Goal: Communication & Community: Answer question/provide support

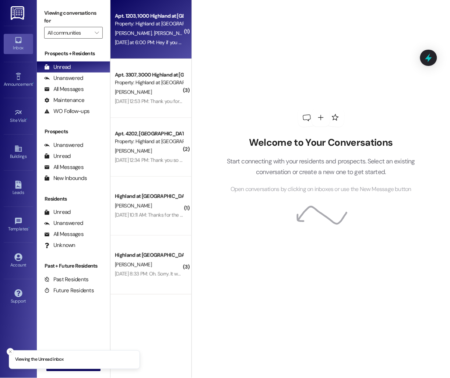
click at [154, 36] on span "[PERSON_NAME]" at bounding box center [172, 33] width 37 height 7
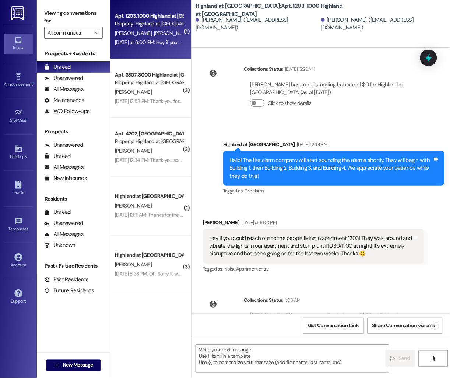
scroll to position [3061, 0]
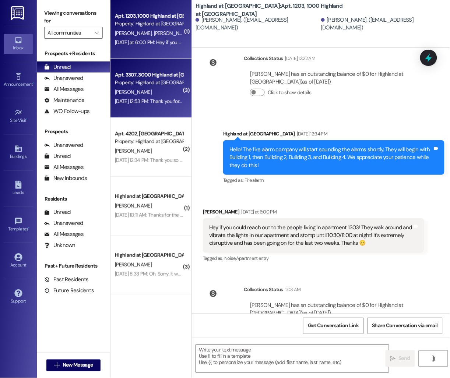
click at [140, 98] on div "Aug 16, 2025 at 12:53 PM: Thank you for the heads up, I threw some ear plugs in…" at bounding box center [209, 101] width 189 height 7
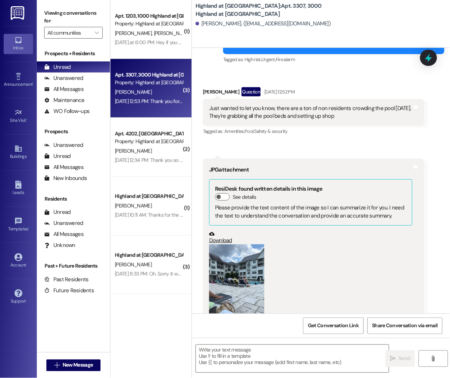
scroll to position [16192, 0]
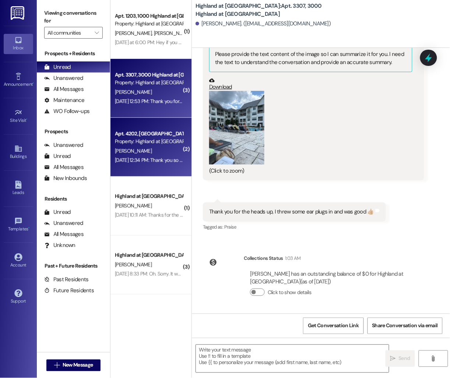
click at [142, 143] on div "Property: Highland at [GEOGRAPHIC_DATA]" at bounding box center [149, 142] width 68 height 8
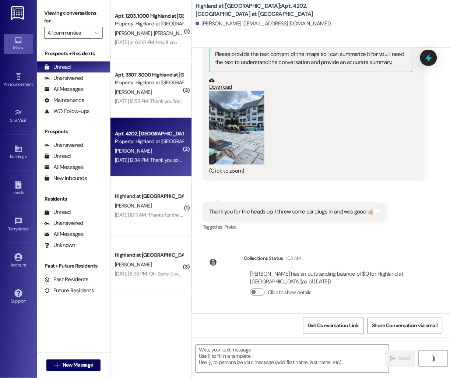
scroll to position [808, 0]
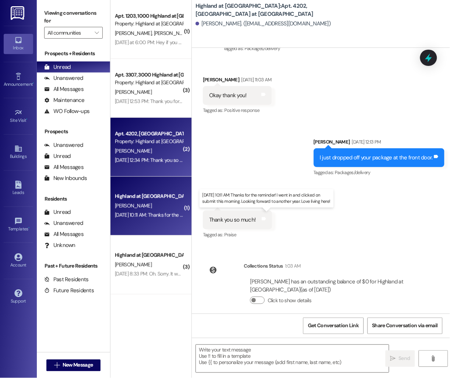
click at [136, 213] on div "Aug 16, 2025 at 10:11 AM: Thanks for the reminder! I went in and clicked on sub…" at bounding box center [257, 215] width 285 height 7
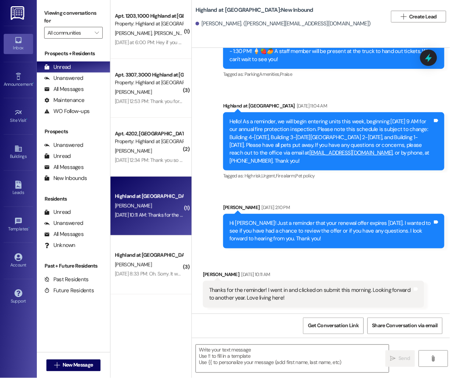
scroll to position [18763, 0]
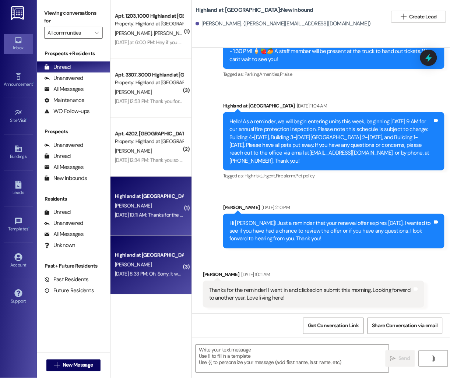
click at [151, 259] on div "Highland at [GEOGRAPHIC_DATA]" at bounding box center [149, 256] width 68 height 8
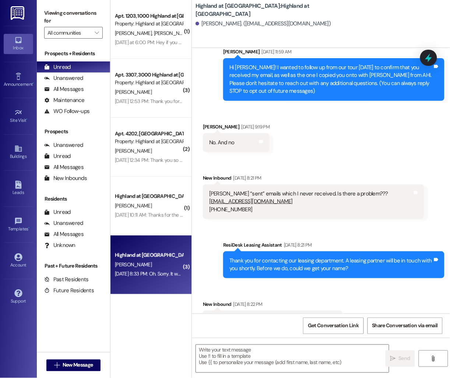
scroll to position [0, 0]
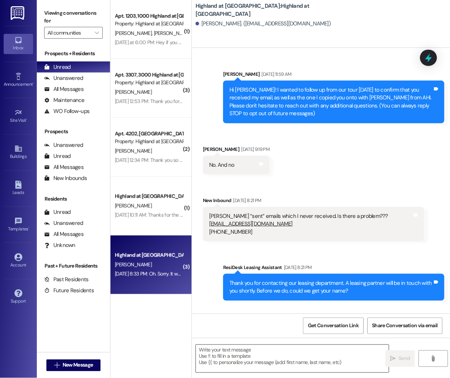
click at [241, 361] on textarea at bounding box center [292, 359] width 193 height 28
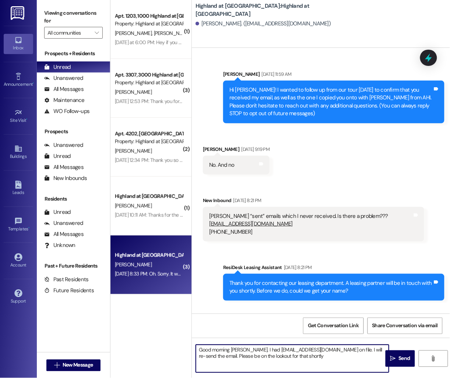
type textarea "Good morning Caroline. I had carolinehinds@aol.com on file. I will re-send the …"
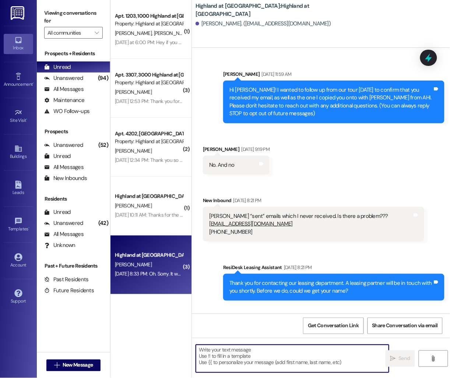
scroll to position [155, 0]
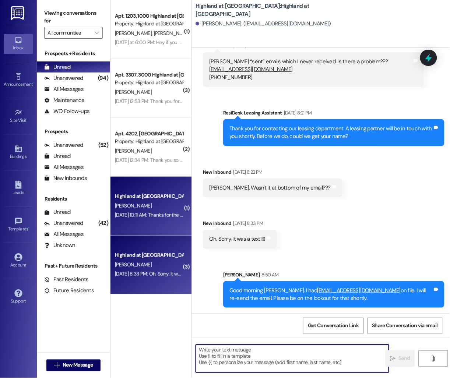
click at [154, 197] on div "Highland at [GEOGRAPHIC_DATA]" at bounding box center [149, 197] width 68 height 8
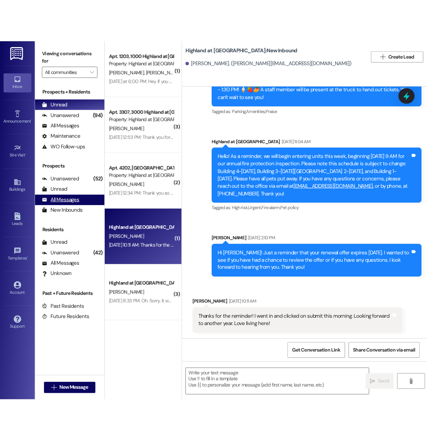
scroll to position [19245, 0]
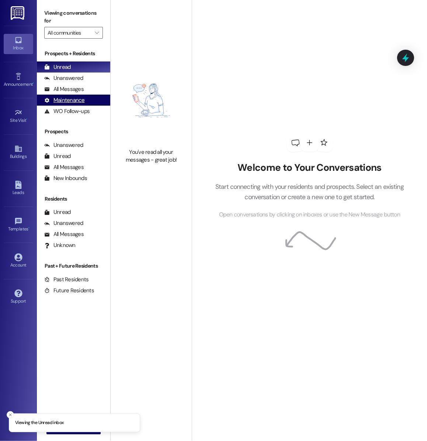
click at [81, 95] on div "Maintenance (undefined)" at bounding box center [73, 100] width 73 height 11
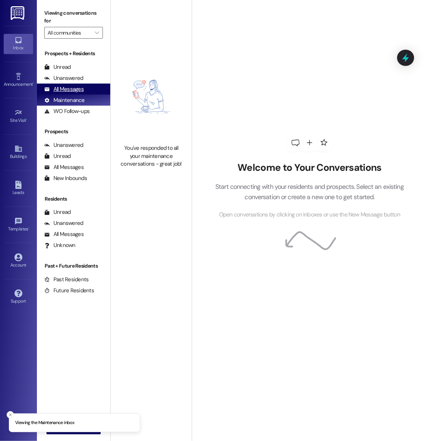
click at [80, 90] on div "All Messages" at bounding box center [63, 89] width 39 height 8
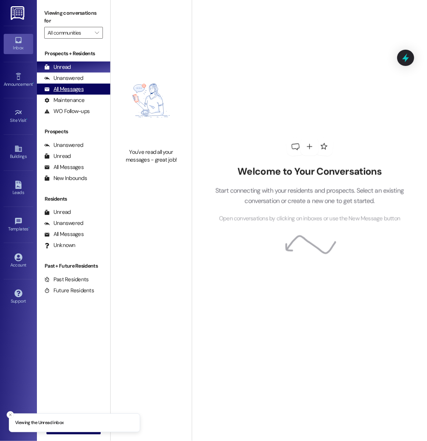
click at [80, 84] on div "All Messages (undefined)" at bounding box center [73, 89] width 73 height 11
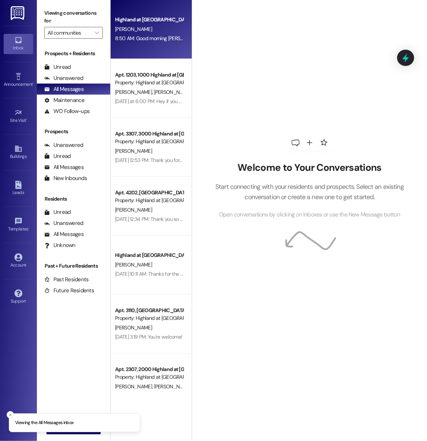
click at [178, 49] on div "Highland at [GEOGRAPHIC_DATA] [PERSON_NAME] 8:50 AM: Good morning [PERSON_NAME]…" at bounding box center [151, 29] width 81 height 59
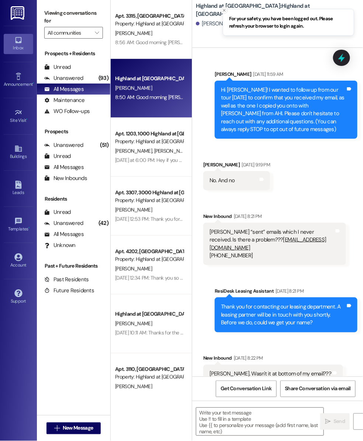
click at [225, 10] on icon "Close toast" at bounding box center [224, 10] width 4 height 4
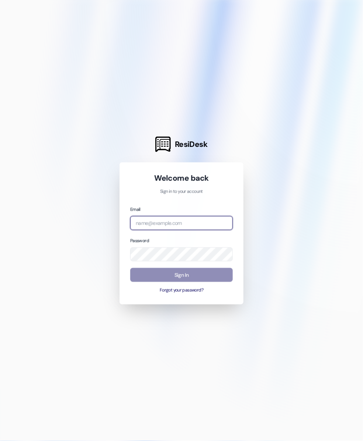
type input "hope.mann@highlandatspringhill.com"
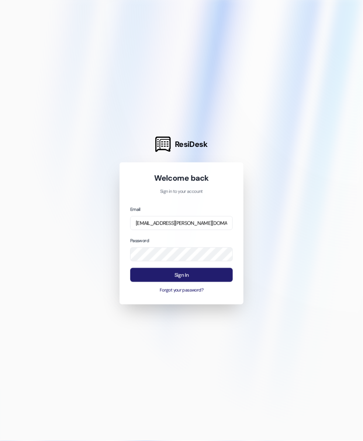
click at [154, 280] on button "Sign In" at bounding box center [181, 275] width 102 height 14
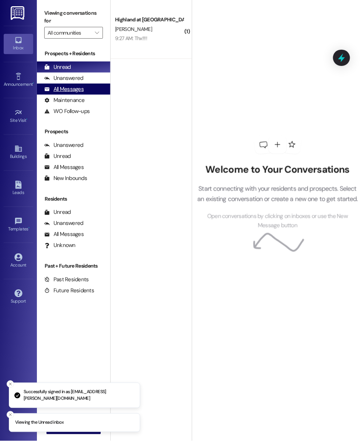
click at [71, 84] on div "All Messages (undefined)" at bounding box center [73, 89] width 73 height 11
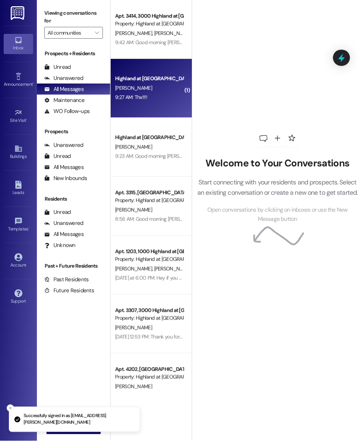
click at [160, 81] on div "Highland at [GEOGRAPHIC_DATA]" at bounding box center [149, 79] width 68 height 8
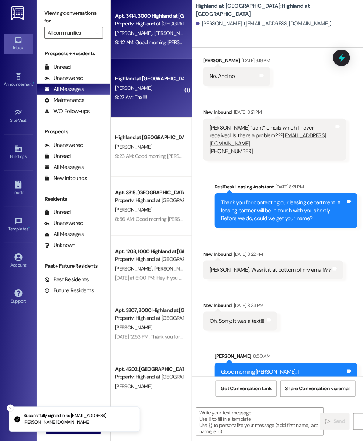
scroll to position [174, 0]
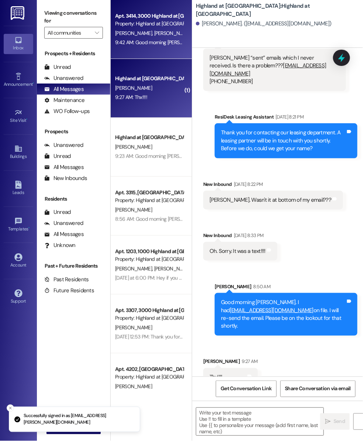
click at [162, 29] on div "C. Yi S. Ng" at bounding box center [149, 33] width 70 height 9
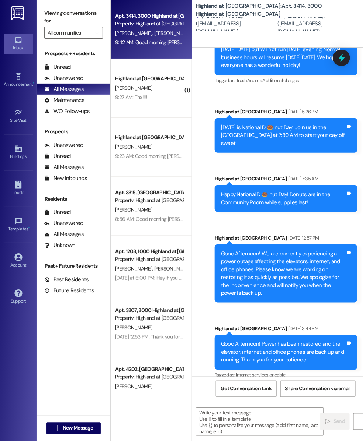
scroll to position [12554, 0]
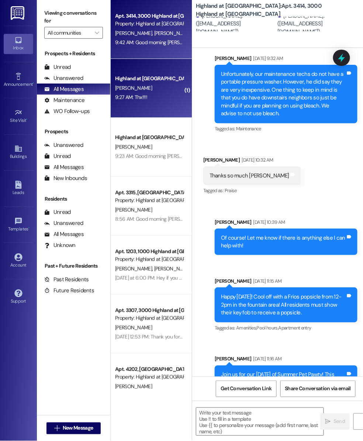
click at [158, 86] on div "[PERSON_NAME]" at bounding box center [149, 88] width 70 height 9
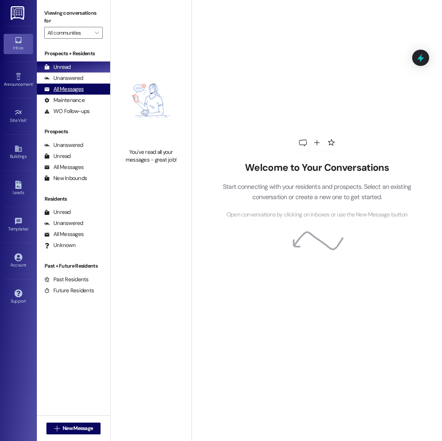
click at [80, 91] on div "All Messages" at bounding box center [63, 89] width 39 height 8
click at [88, 91] on div "All Messages (undefined)" at bounding box center [73, 89] width 73 height 11
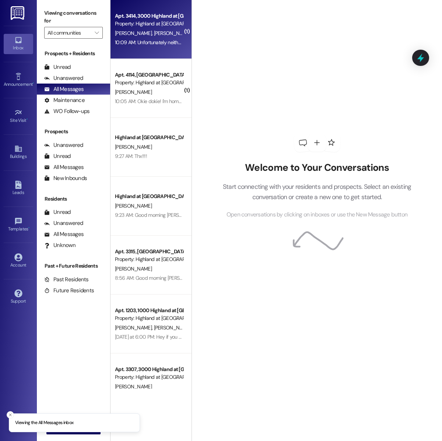
click at [122, 18] on div "Apt. 3414, 3000 Highland at [GEOGRAPHIC_DATA]" at bounding box center [149, 16] width 68 height 8
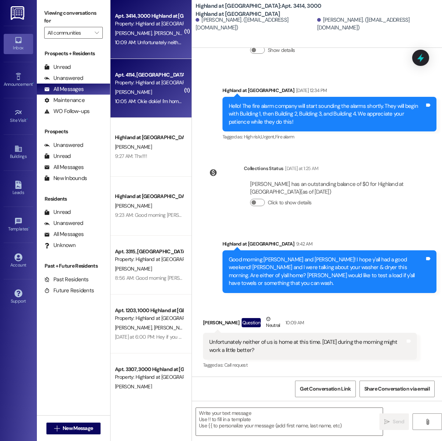
scroll to position [17004, 0]
click at [147, 79] on div "Property: Highland at [GEOGRAPHIC_DATA]" at bounding box center [149, 83] width 68 height 8
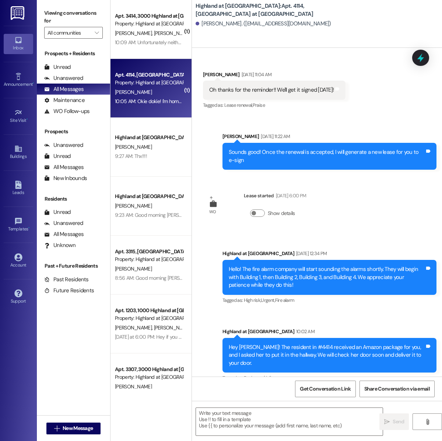
scroll to position [522, 0]
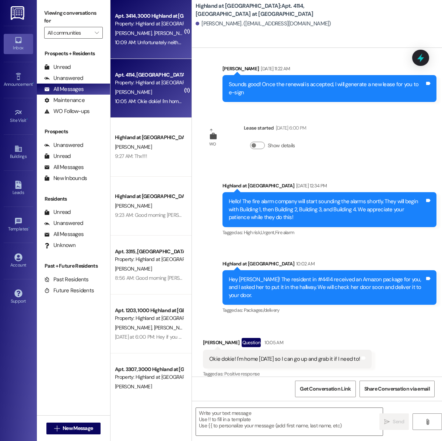
click at [132, 45] on div "10:09 AM: Unfortunately neither of us is home at this time. Wednesday during th…" at bounding box center [232, 42] width 234 height 7
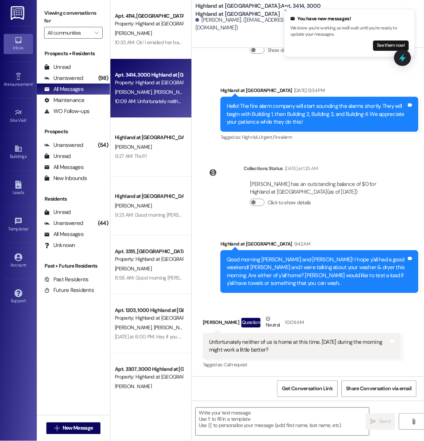
scroll to position [17375, 0]
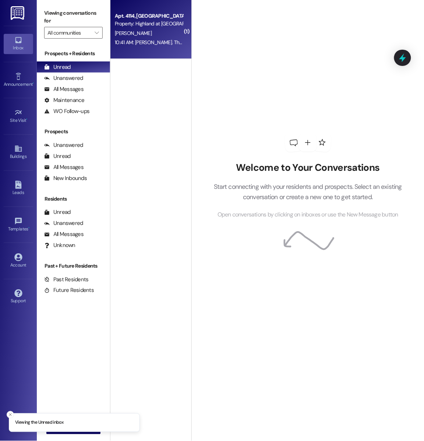
click at [137, 50] on div "Apt. 4114, [GEOGRAPHIC_DATA] at [GEOGRAPHIC_DATA] Property: [GEOGRAPHIC_DATA] a…" at bounding box center [151, 29] width 81 height 59
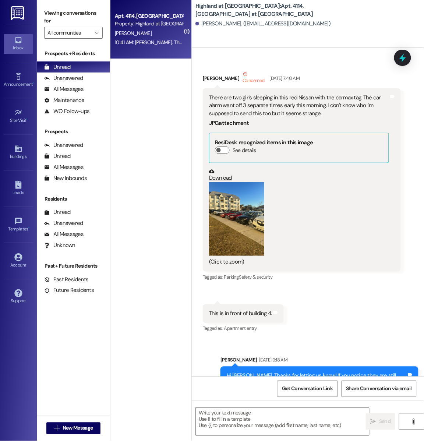
scroll to position [652, 0]
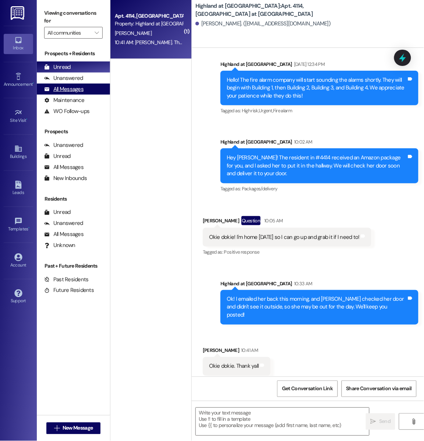
click at [67, 94] on div "All Messages (undefined)" at bounding box center [73, 89] width 73 height 11
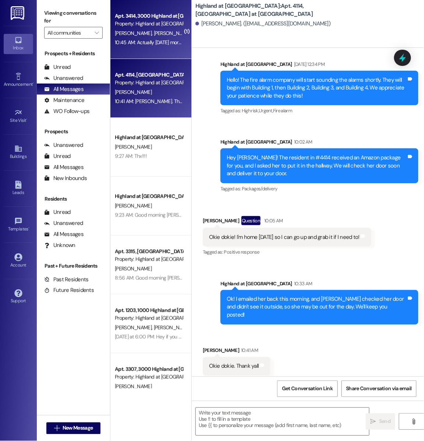
click at [151, 48] on div "Apt. 3414, 3000 Highland at [GEOGRAPHIC_DATA] Property: Highland at [GEOGRAPHIC…" at bounding box center [151, 29] width 81 height 59
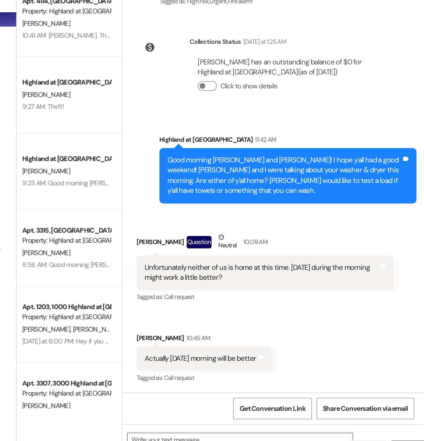
scroll to position [0, 0]
